Goal: Task Accomplishment & Management: Manage account settings

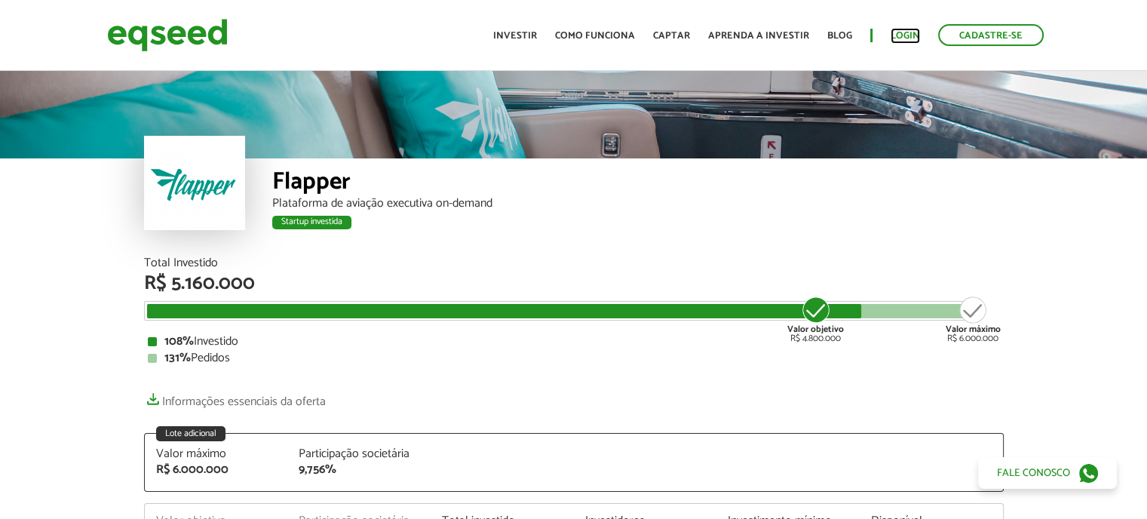
click at [908, 33] on link "Login" at bounding box center [904, 36] width 29 height 10
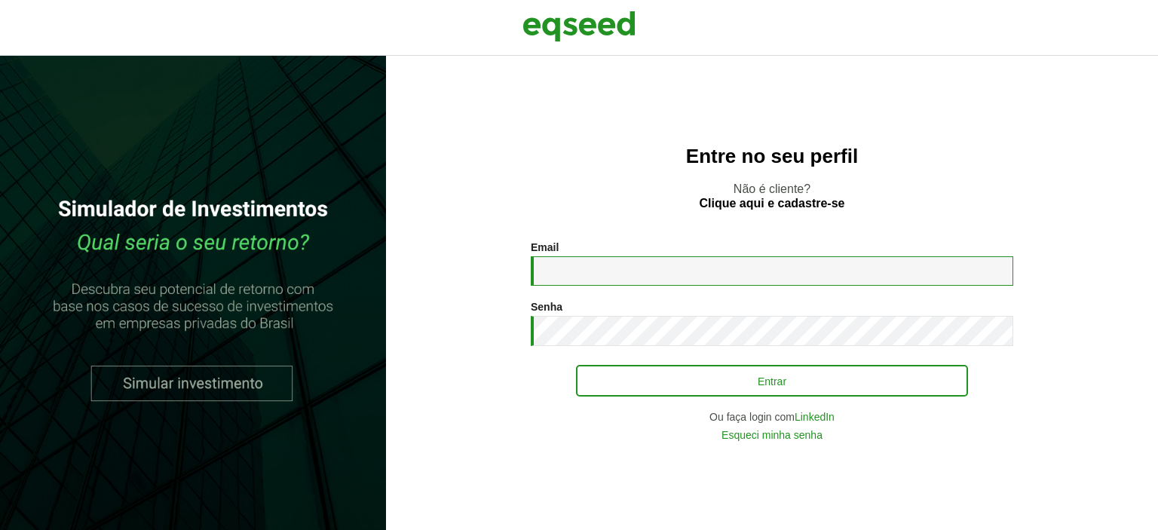
type input "**********"
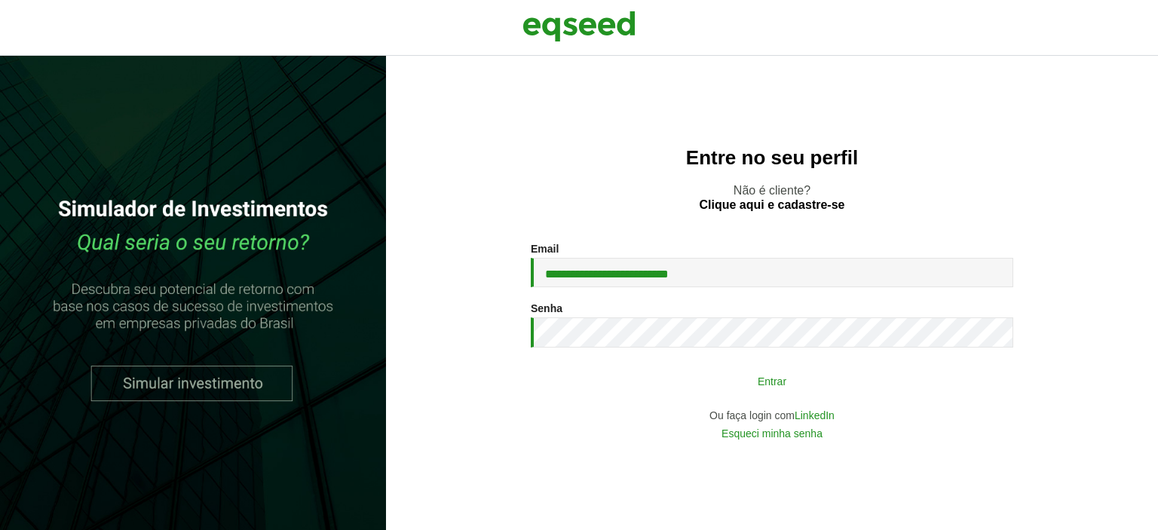
click at [757, 381] on button "Entrar" at bounding box center [772, 380] width 392 height 29
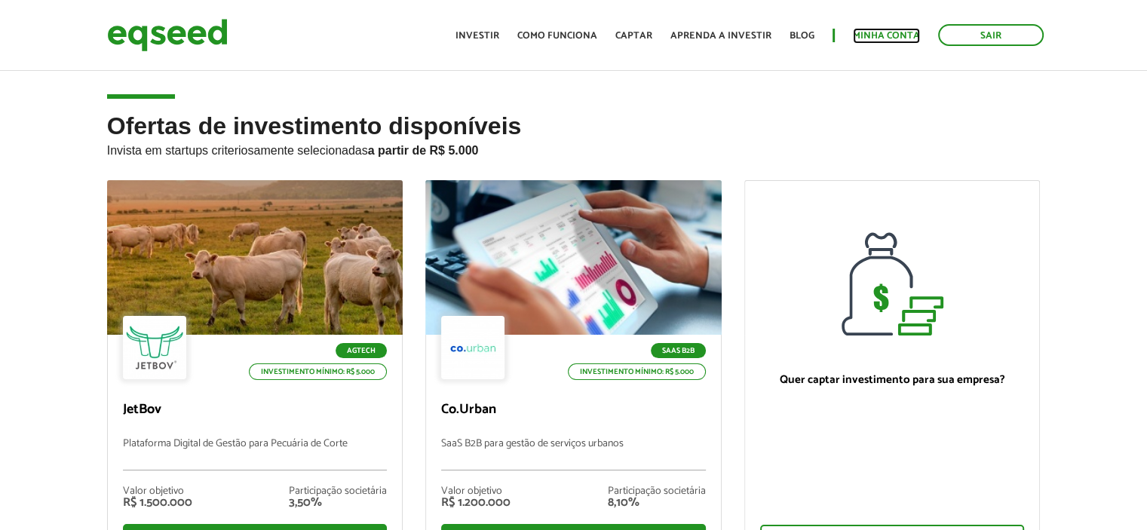
click at [881, 32] on link "Minha conta" at bounding box center [886, 36] width 67 height 10
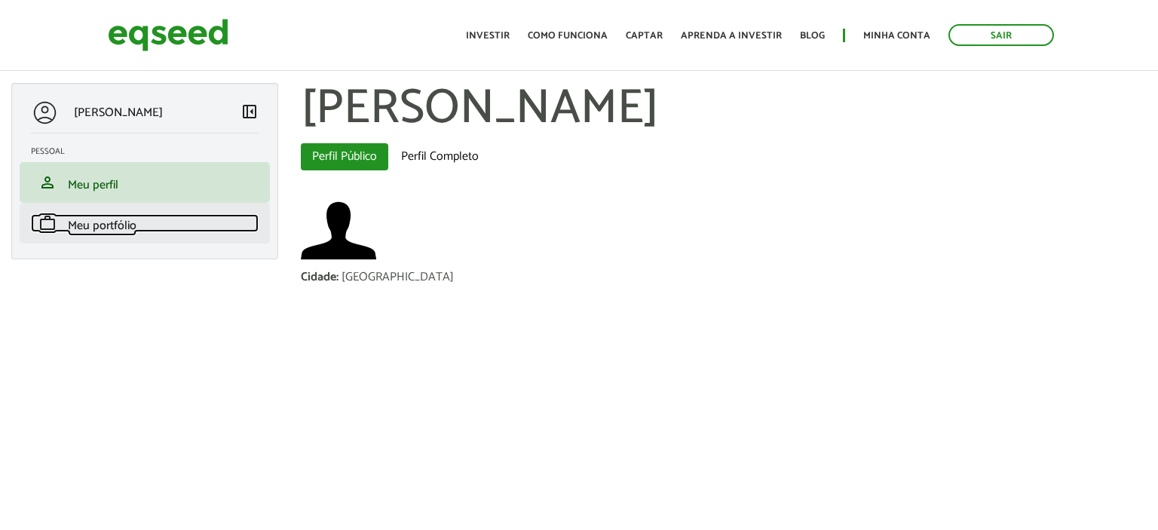
click at [82, 230] on span "Meu portfólio" at bounding box center [102, 226] width 69 height 20
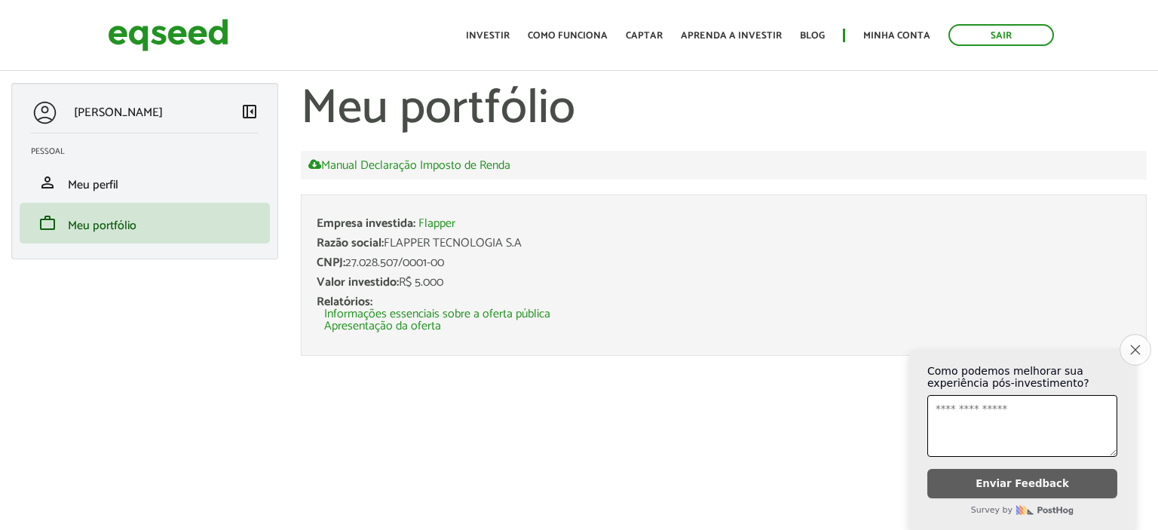
click at [1130, 345] on icon "Close survey" at bounding box center [1135, 350] width 10 height 10
